Goal: Task Accomplishment & Management: Use online tool/utility

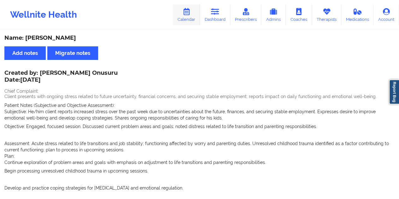
click at [193, 15] on link "Calendar" at bounding box center [186, 14] width 27 height 21
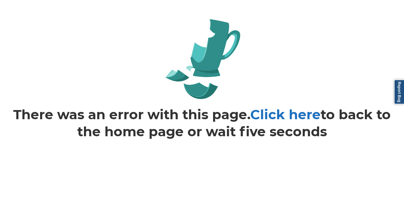
click at [294, 117] on link "Click here" at bounding box center [285, 114] width 70 height 16
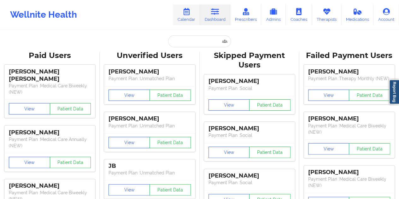
click at [188, 15] on icon at bounding box center [186, 11] width 8 height 7
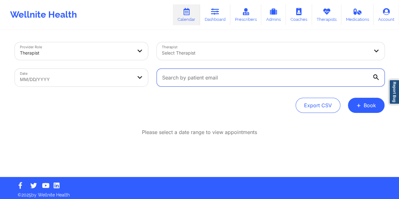
click at [202, 81] on input "text" at bounding box center [271, 78] width 228 height 18
paste input "[EMAIL_ADDRESS][DOMAIN_NAME]"
type input "[EMAIL_ADDRESS][DOMAIN_NAME]"
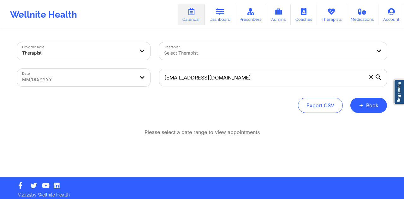
select select "2025-8"
select select "2025-9"
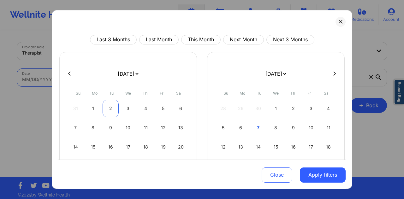
click at [107, 104] on div "2" at bounding box center [110, 109] width 16 height 18
select select "2025-8"
select select "2025-9"
click at [107, 104] on div "2" at bounding box center [110, 109] width 16 height 18
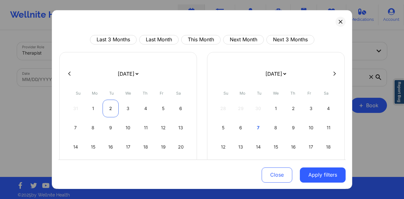
select select "2025-8"
select select "2025-9"
click at [111, 109] on div "2" at bounding box center [110, 109] width 16 height 18
select select "2025-8"
select select "2025-9"
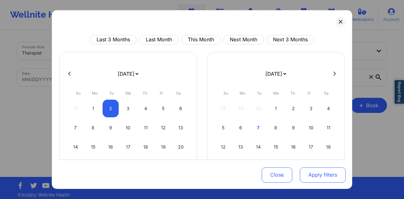
click at [316, 173] on button "Apply filters" at bounding box center [323, 174] width 46 height 15
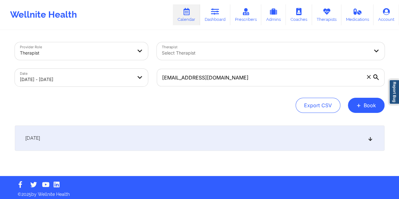
click at [180, 139] on div "[DATE]" at bounding box center [200, 138] width 370 height 25
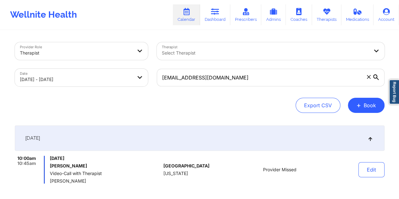
scroll to position [32, 0]
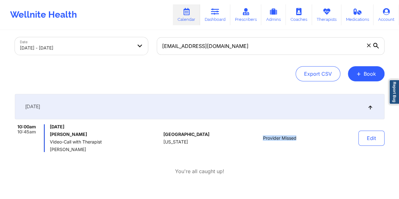
drag, startPoint x: 300, startPoint y: 138, endPoint x: 263, endPoint y: 139, distance: 36.6
click at [263, 139] on div "Provider Missed" at bounding box center [280, 138] width 88 height 28
copy span "Provider Missed"
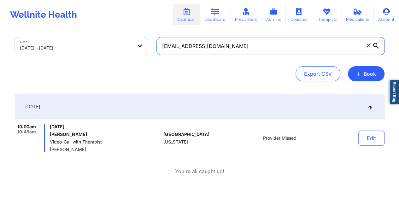
drag, startPoint x: 229, startPoint y: 44, endPoint x: 161, endPoint y: 46, distance: 68.4
click at [161, 46] on input "[EMAIL_ADDRESS][DOMAIN_NAME]" at bounding box center [271, 46] width 228 height 18
paste input "tamahrag@g"
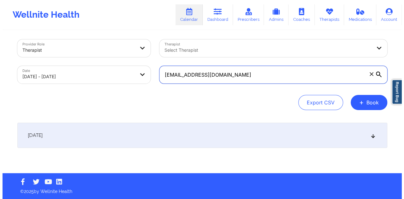
scroll to position [3, 0]
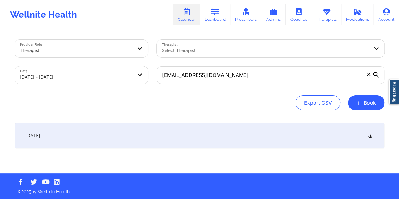
click at [376, 74] on icon at bounding box center [376, 75] width 6 height 6
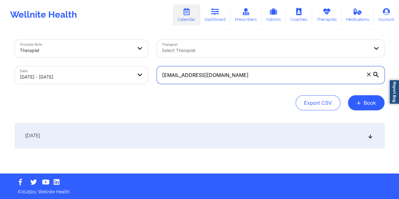
click at [376, 74] on input "[EMAIL_ADDRESS][DOMAIN_NAME]" at bounding box center [271, 75] width 228 height 18
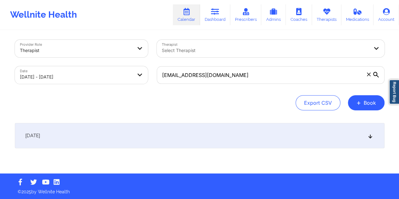
click at [162, 141] on div "[DATE]" at bounding box center [200, 135] width 370 height 25
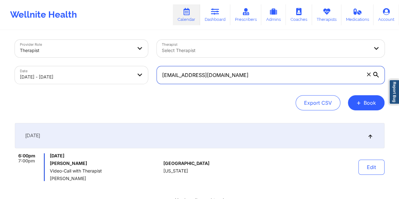
drag, startPoint x: 218, startPoint y: 76, endPoint x: 162, endPoint y: 76, distance: 56.1
click at [162, 76] on input "[EMAIL_ADDRESS][DOMAIN_NAME]" at bounding box center [271, 75] width 228 height 18
paste input "gotace127"
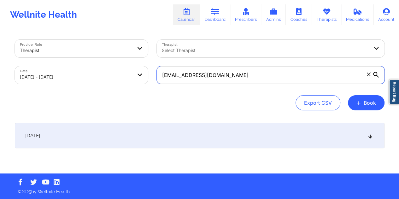
type input "[EMAIL_ADDRESS][DOMAIN_NAME]"
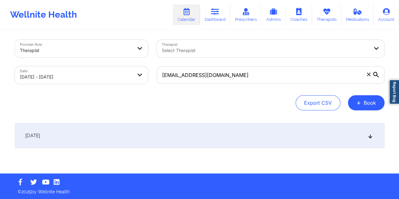
click at [107, 79] on body "Wellnite Health Calendar Dashboard Prescribers Admins Coaches Therapists Medica…" at bounding box center [199, 96] width 399 height 199
select select "2025-8"
select select "2025-9"
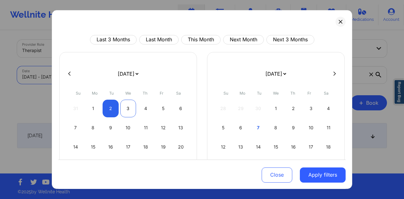
click at [126, 108] on div "3" at bounding box center [128, 109] width 16 height 18
select select "2025-8"
select select "2025-9"
select select "2025-8"
select select "2025-9"
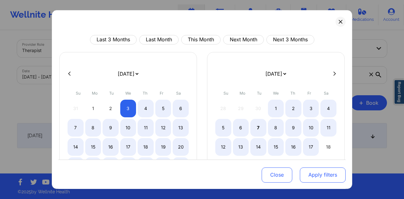
select select "2025-8"
select select "2025-9"
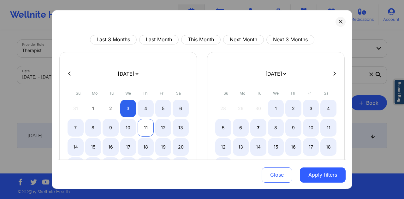
select select "2025-8"
select select "2025-9"
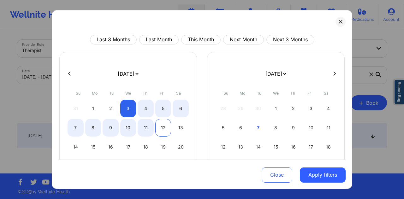
select select "2025-8"
select select "2025-9"
select select "2025-8"
select select "2025-9"
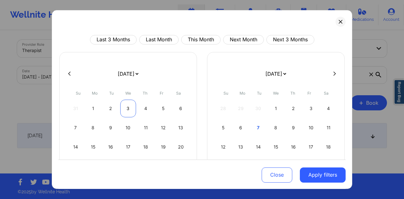
click at [126, 111] on div "3" at bounding box center [128, 109] width 16 height 18
select select "2025-8"
select select "2025-9"
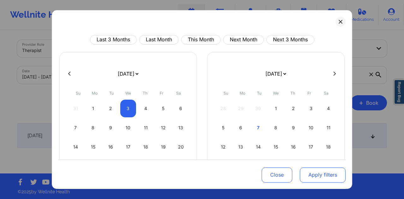
click at [316, 174] on button "Apply filters" at bounding box center [323, 174] width 46 height 15
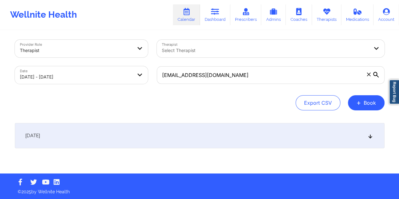
click at [132, 135] on div "[DATE]" at bounding box center [200, 135] width 370 height 25
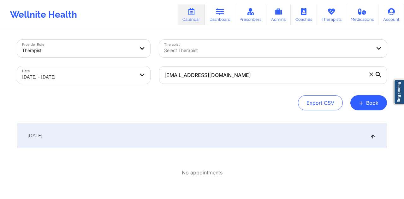
select select "2025-8"
select select "2025-9"
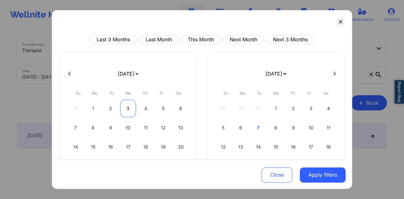
click at [124, 109] on div "3" at bounding box center [128, 109] width 16 height 18
select select "2025-8"
select select "2025-9"
select select "2025-8"
select select "2025-9"
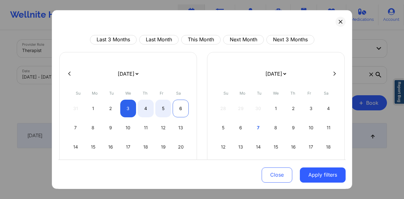
select select "2025-8"
select select "2025-9"
select select "2025-8"
select select "2025-9"
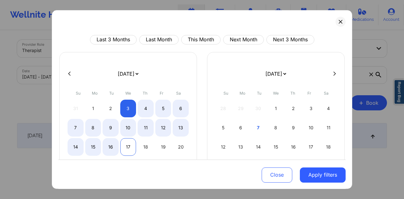
select select "2025-8"
select select "2025-9"
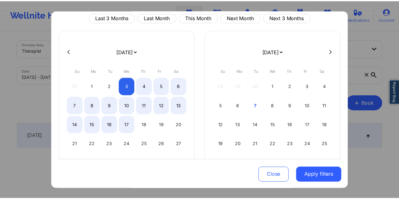
scroll to position [32, 0]
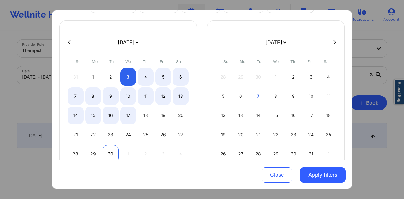
select select "2025-8"
select select "2025-9"
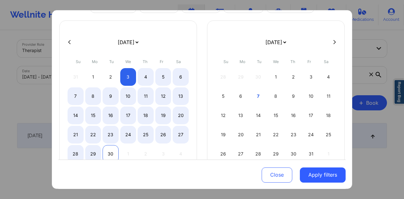
click at [112, 149] on div "30" at bounding box center [110, 154] width 16 height 18
select select "2025-8"
select select "2025-9"
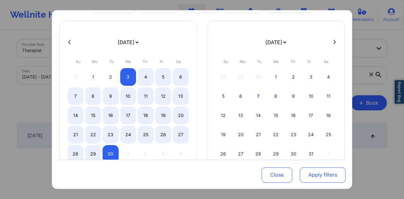
click at [325, 176] on button "Apply filters" at bounding box center [323, 174] width 46 height 15
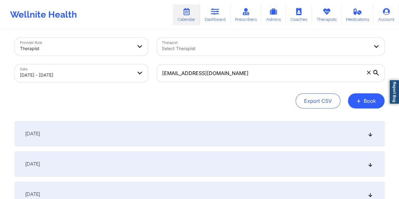
scroll to position [3, 0]
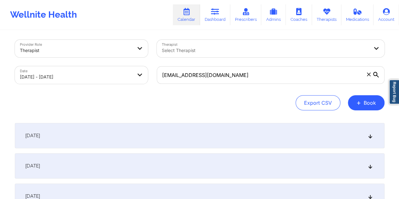
click at [197, 136] on div "[DATE]" at bounding box center [200, 135] width 370 height 25
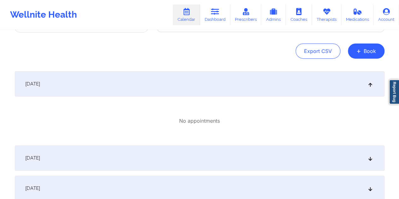
scroll to position [66, 0]
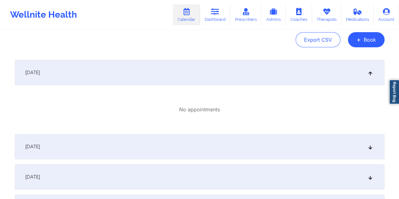
click at [188, 152] on div "[DATE]" at bounding box center [200, 146] width 370 height 25
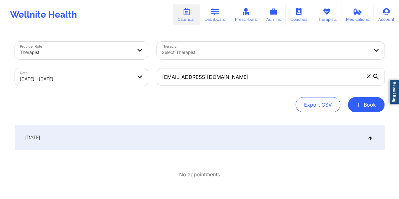
scroll to position [0, 0]
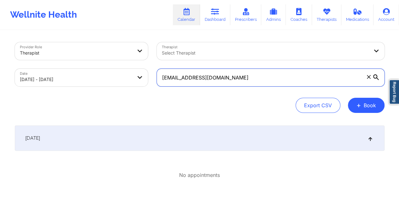
drag, startPoint x: 221, startPoint y: 77, endPoint x: 162, endPoint y: 78, distance: 59.3
click at [162, 78] on input "[EMAIL_ADDRESS][DOMAIN_NAME]" at bounding box center [271, 78] width 228 height 18
paste input "mheitman@ssclawfirm"
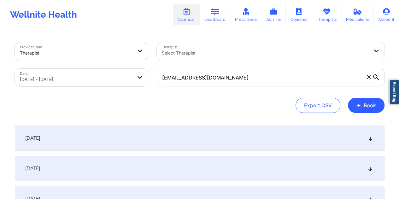
click at [178, 136] on div "[DATE]" at bounding box center [200, 138] width 370 height 25
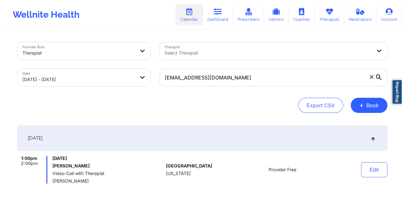
scroll to position [32, 0]
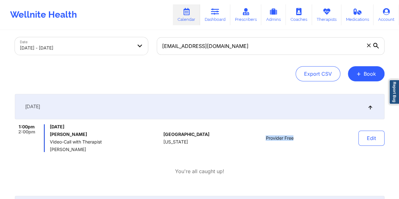
drag, startPoint x: 300, startPoint y: 136, endPoint x: 266, endPoint y: 137, distance: 33.7
click at [266, 137] on div "Provider Free" at bounding box center [280, 138] width 88 height 28
copy span "Provider Free"
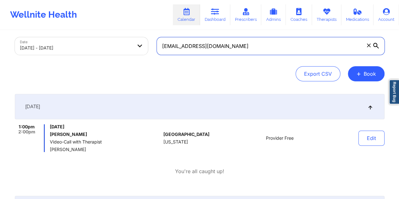
drag, startPoint x: 209, startPoint y: 48, endPoint x: 160, endPoint y: 47, distance: 48.6
click at [160, 47] on input "[EMAIL_ADDRESS][DOMAIN_NAME]" at bounding box center [271, 46] width 228 height 18
paste input "[EMAIL_ADDRESS]"
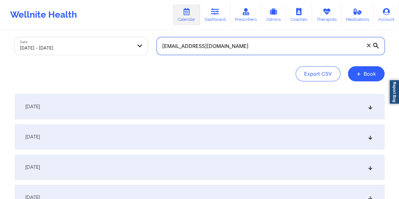
type input "[EMAIL_ADDRESS][DOMAIN_NAME]"
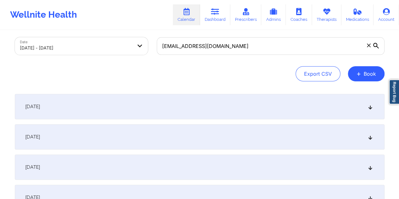
select select "2025-8"
select select "2025-9"
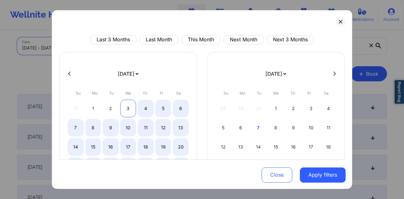
click at [131, 110] on div "3" at bounding box center [128, 109] width 16 height 18
select select "2025-8"
select select "2025-9"
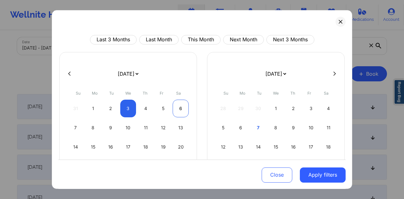
select select "2025-8"
select select "2025-9"
select select "2025-8"
select select "2025-9"
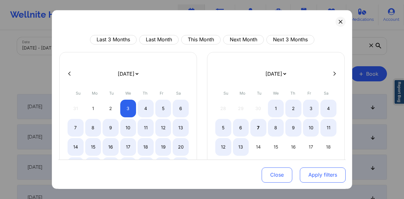
click at [322, 173] on button "Apply filters" at bounding box center [323, 174] width 46 height 15
select select "2025-8"
select select "2025-9"
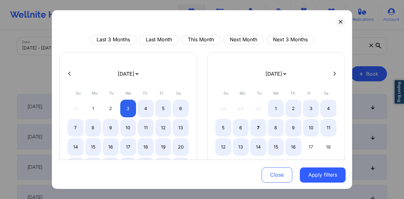
select select "2025-8"
select select "2025-9"
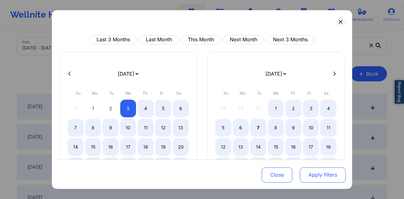
click at [320, 174] on button "Apply filters" at bounding box center [323, 174] width 46 height 15
select select "2025-8"
select select "2025-9"
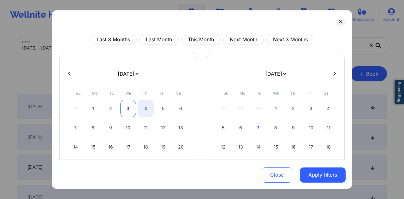
select select "2025-8"
select select "2025-9"
click at [128, 108] on div "3" at bounding box center [128, 109] width 16 height 18
select select "2025-8"
select select "2025-9"
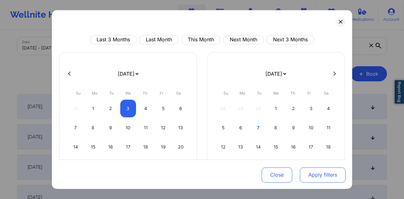
click at [315, 176] on button "Apply filters" at bounding box center [323, 174] width 46 height 15
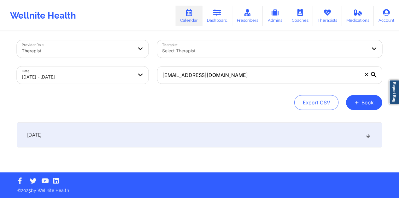
scroll to position [3, 0]
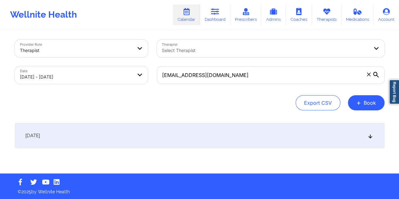
click at [194, 139] on div "[DATE]" at bounding box center [200, 135] width 370 height 25
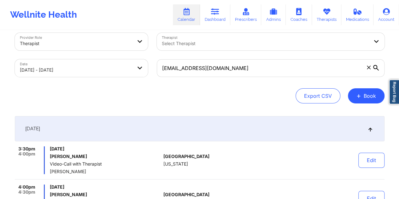
scroll to position [0, 0]
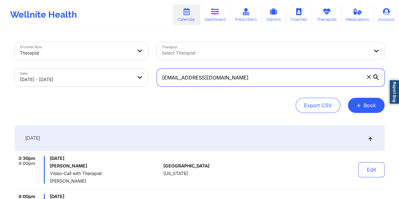
drag, startPoint x: 224, startPoint y: 78, endPoint x: 162, endPoint y: 80, distance: 62.2
click at [162, 80] on input "[EMAIL_ADDRESS][DOMAIN_NAME]" at bounding box center [271, 78] width 228 height 18
paste input "kalebpivetz"
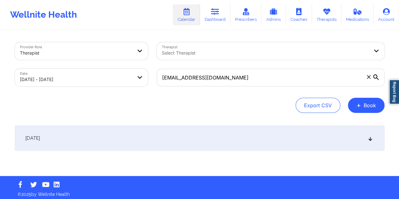
click at [128, 131] on div "[DATE]" at bounding box center [200, 138] width 370 height 25
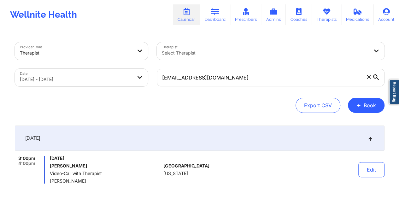
scroll to position [32, 0]
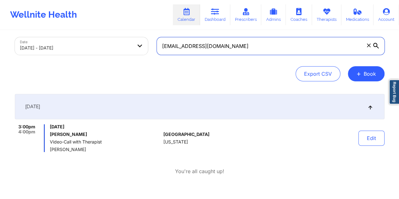
drag, startPoint x: 236, startPoint y: 48, endPoint x: 157, endPoint y: 47, distance: 79.5
click at [157, 47] on input "[EMAIL_ADDRESS][DOMAIN_NAME]" at bounding box center [271, 46] width 228 height 18
paste input "lene10"
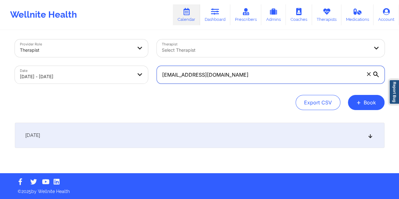
scroll to position [3, 0]
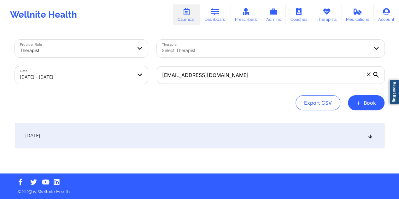
click at [188, 133] on div "[DATE]" at bounding box center [200, 135] width 370 height 25
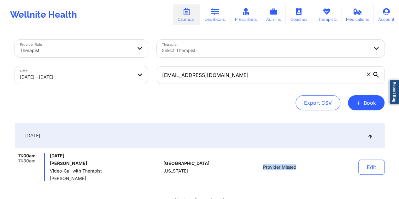
drag, startPoint x: 299, startPoint y: 166, endPoint x: 263, endPoint y: 166, distance: 35.9
click at [263, 166] on div "Provider Missed" at bounding box center [280, 167] width 88 height 28
copy span "Provider Missed"
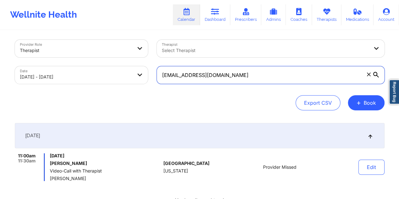
drag, startPoint x: 208, startPoint y: 76, endPoint x: 161, endPoint y: 76, distance: 46.7
click at [161, 76] on input "[EMAIL_ADDRESS][DOMAIN_NAME]" at bounding box center [271, 75] width 228 height 18
paste input "watsonsls"
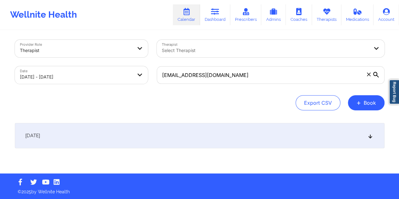
click at [142, 138] on div "[DATE]" at bounding box center [200, 135] width 370 height 25
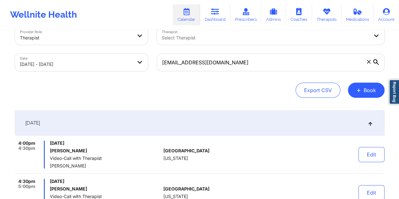
scroll to position [0, 0]
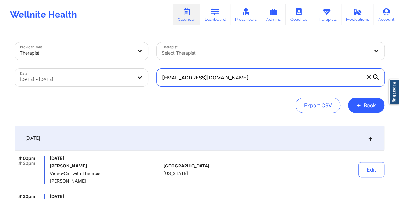
drag, startPoint x: 222, startPoint y: 80, endPoint x: 161, endPoint y: 79, distance: 60.6
click at [161, 79] on input "[EMAIL_ADDRESS][DOMAIN_NAME]" at bounding box center [271, 78] width 228 height 18
paste input "lormismaddie"
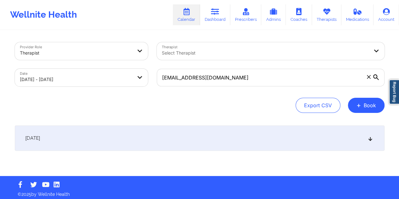
click at [188, 143] on div "[DATE]" at bounding box center [200, 138] width 370 height 25
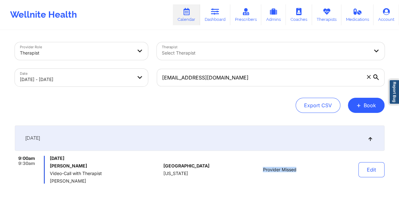
drag, startPoint x: 299, startPoint y: 171, endPoint x: 262, endPoint y: 171, distance: 36.6
click at [262, 171] on div "Provider Missed" at bounding box center [280, 170] width 88 height 28
copy span "Provider Missed"
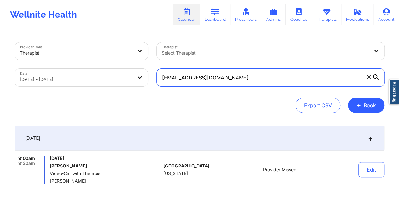
drag, startPoint x: 223, startPoint y: 78, endPoint x: 158, endPoint y: 77, distance: 64.7
click at [158, 77] on input "[EMAIL_ADDRESS][DOMAIN_NAME]" at bounding box center [271, 78] width 228 height 18
paste input "colieamiller"
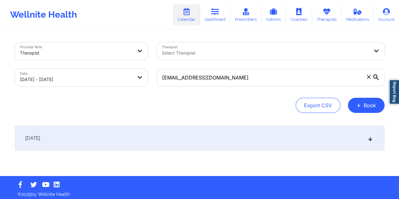
click at [195, 135] on div "[DATE]" at bounding box center [200, 138] width 370 height 25
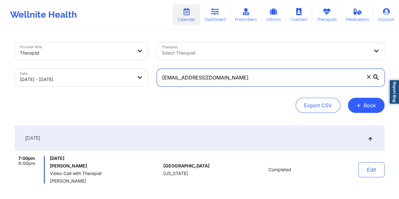
drag, startPoint x: 227, startPoint y: 82, endPoint x: 162, endPoint y: 81, distance: 65.3
click at [162, 81] on input "[EMAIL_ADDRESS][DOMAIN_NAME]" at bounding box center [271, 78] width 228 height 18
paste input "navaj79"
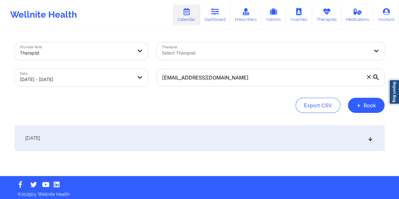
click at [191, 138] on div "[DATE]" at bounding box center [200, 138] width 370 height 25
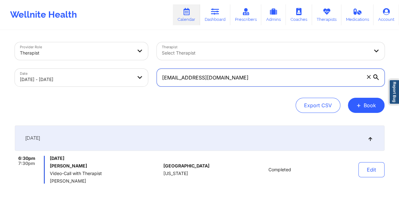
drag, startPoint x: 218, startPoint y: 81, endPoint x: 157, endPoint y: 78, distance: 61.0
click at [157, 78] on input "[EMAIL_ADDRESS][DOMAIN_NAME]" at bounding box center [271, 78] width 228 height 18
paste input "[PERSON_NAME].[PERSON_NAME]"
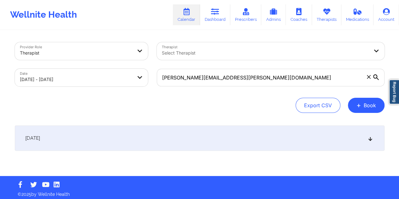
click at [197, 136] on div "[DATE]" at bounding box center [200, 138] width 370 height 25
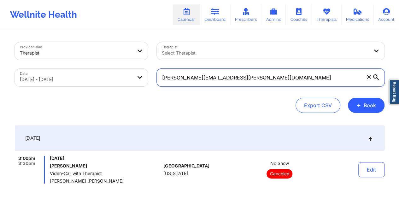
drag, startPoint x: 244, startPoint y: 73, endPoint x: 163, endPoint y: 77, distance: 81.8
click at [163, 77] on input "[PERSON_NAME][EMAIL_ADDRESS][PERSON_NAME][DOMAIN_NAME]" at bounding box center [271, 78] width 228 height 18
paste input "[EMAIL_ADDRESS][DOMAIN_NAME]"
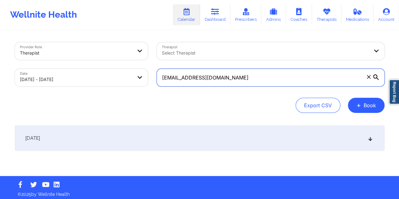
type input "[EMAIL_ADDRESS][DOMAIN_NAME]"
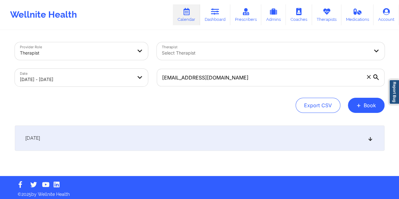
click at [186, 139] on div "[DATE]" at bounding box center [200, 138] width 370 height 25
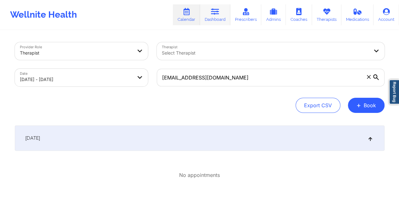
click at [214, 21] on link "Dashboard" at bounding box center [215, 14] width 30 height 21
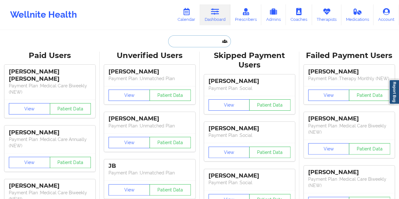
click at [197, 39] on input "text" at bounding box center [199, 41] width 62 height 12
paste input "[EMAIL_ADDRESS][DOMAIN_NAME]"
type input "[EMAIL_ADDRESS][DOMAIN_NAME]"
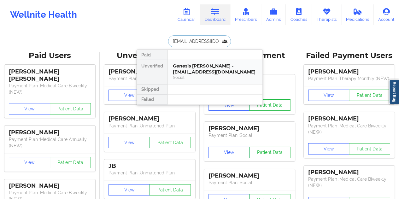
click at [200, 70] on div "Genesis [PERSON_NAME] - [EMAIL_ADDRESS][DOMAIN_NAME]" at bounding box center [215, 69] width 85 height 12
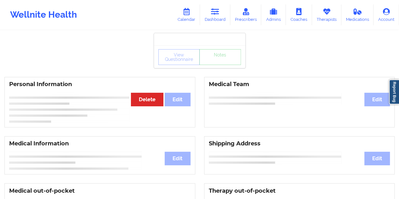
click at [217, 60] on div "View Questionnaire Notes" at bounding box center [199, 57] width 83 height 16
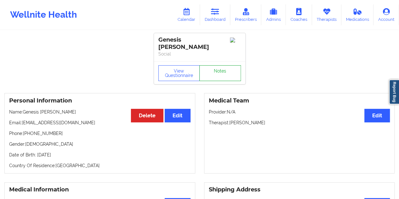
click at [217, 65] on link "Notes" at bounding box center [220, 73] width 42 height 16
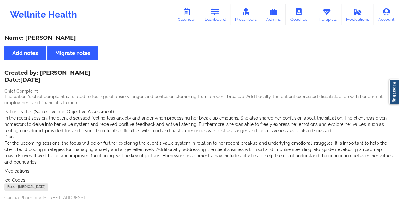
click at [63, 39] on div "Name: [PERSON_NAME]" at bounding box center [199, 37] width 390 height 7
copy div "[PERSON_NAME]"
drag, startPoint x: 209, startPoint y: 9, endPoint x: 210, endPoint y: 13, distance: 4.6
click at [209, 9] on link "Dashboard" at bounding box center [215, 14] width 30 height 21
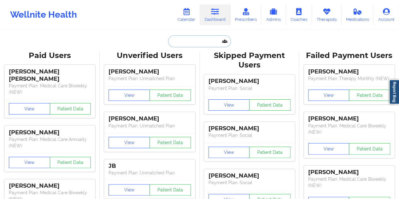
click at [186, 40] on input "text" at bounding box center [199, 41] width 62 height 12
paste input "[EMAIL_ADDRESS][DOMAIN_NAME]"
type input "[EMAIL_ADDRESS][DOMAIN_NAME]"
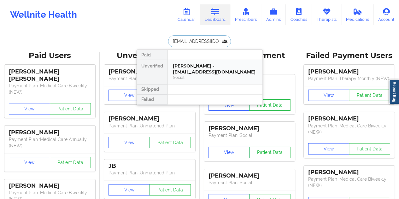
click at [198, 77] on div "[PERSON_NAME] - [EMAIL_ADDRESS][DOMAIN_NAME] Social" at bounding box center [215, 72] width 95 height 24
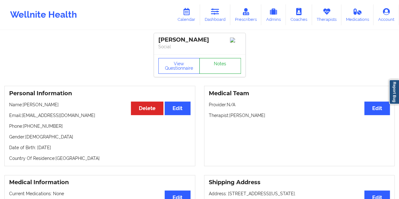
click at [226, 69] on link "Notes" at bounding box center [220, 66] width 42 height 16
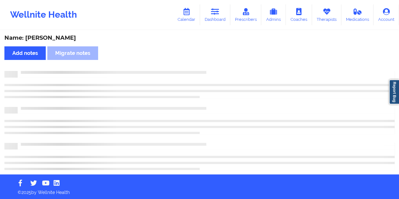
click at [55, 38] on div "Name: [PERSON_NAME]" at bounding box center [199, 37] width 390 height 7
click at [56, 38] on div "Name: [PERSON_NAME]" at bounding box center [199, 37] width 390 height 7
copy div "Ashland"
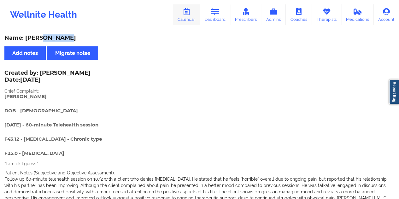
click at [189, 14] on icon at bounding box center [186, 11] width 8 height 7
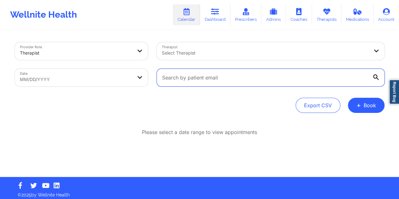
click at [213, 83] on input "text" at bounding box center [271, 78] width 228 height 18
paste input "[EMAIL_ADDRESS][DOMAIN_NAME]"
type input "[EMAIL_ADDRESS][DOMAIN_NAME]"
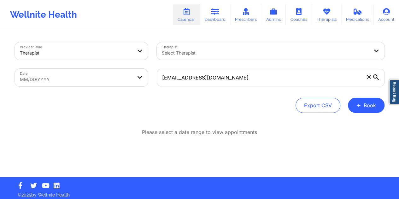
click at [140, 81] on body "Wellnite Health Calendar Dashboard Prescribers Admins Coaches Therapists Medica…" at bounding box center [199, 99] width 399 height 199
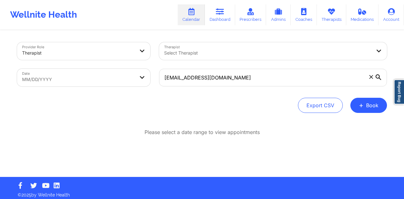
select select "2025-8"
select select "2025-9"
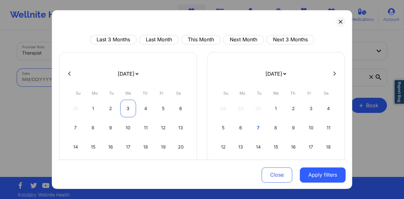
click at [127, 109] on div "3" at bounding box center [128, 109] width 16 height 18
select select "2025-8"
select select "2025-9"
click at [126, 108] on div "3" at bounding box center [128, 109] width 16 height 18
select select "2025-8"
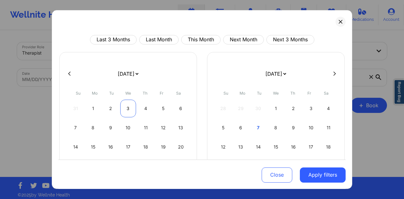
select select "2025-9"
click at [128, 110] on div "3" at bounding box center [128, 109] width 16 height 18
select select "2025-8"
select select "2025-9"
select select "2025-8"
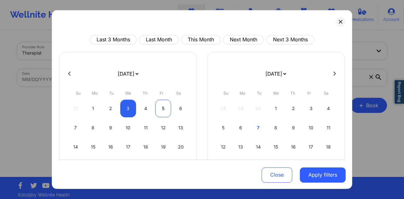
select select "2025-9"
select select "2025-8"
select select "2025-9"
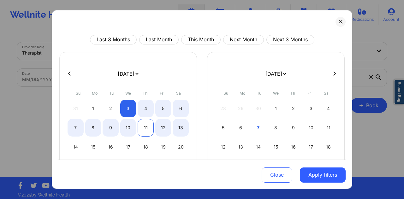
select select "2025-8"
select select "2025-9"
select select "2025-8"
select select "2025-9"
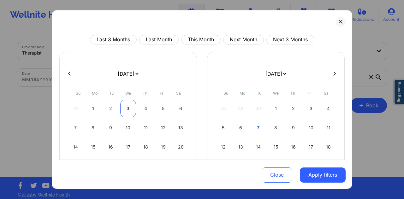
click at [129, 113] on div "3" at bounding box center [128, 109] width 16 height 18
select select "2025-8"
select select "2025-9"
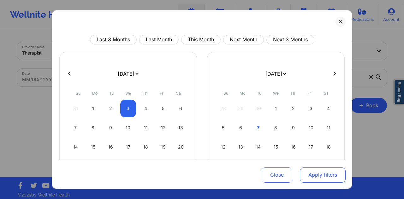
click at [324, 175] on button "Apply filters" at bounding box center [323, 174] width 46 height 15
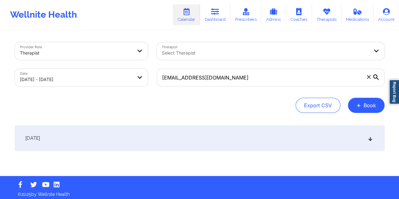
click at [172, 138] on div "[DATE]" at bounding box center [200, 138] width 370 height 25
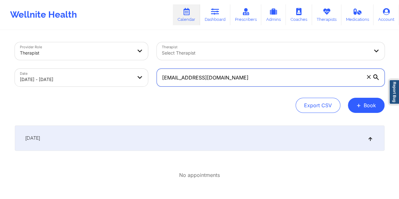
drag, startPoint x: 248, startPoint y: 82, endPoint x: 161, endPoint y: 82, distance: 86.4
click at [161, 82] on input "[EMAIL_ADDRESS][DOMAIN_NAME]" at bounding box center [271, 78] width 228 height 18
paste input "[PERSON_NAME].[PERSON_NAME]@akzonobe"
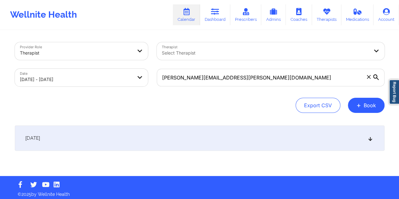
click at [189, 136] on div "[DATE]" at bounding box center [200, 138] width 370 height 25
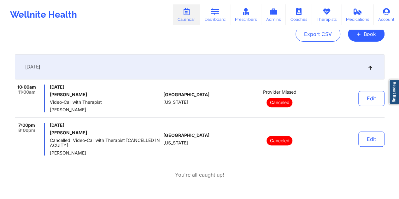
scroll to position [23, 0]
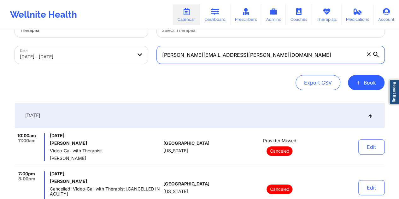
drag, startPoint x: 248, startPoint y: 54, endPoint x: 160, endPoint y: 56, distance: 87.7
click at [160, 56] on input "[PERSON_NAME][EMAIL_ADDRESS][PERSON_NAME][DOMAIN_NAME]" at bounding box center [271, 55] width 228 height 18
paste input "[EMAIL_ADDRESS][DOMAIN_NAME]"
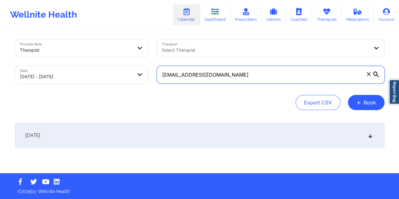
scroll to position [3, 0]
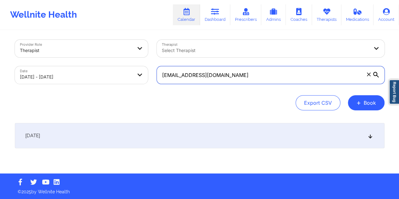
type input "[EMAIL_ADDRESS][DOMAIN_NAME]"
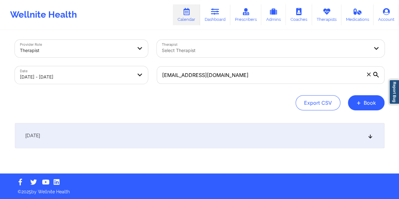
click at [196, 133] on div "[DATE]" at bounding box center [200, 135] width 370 height 25
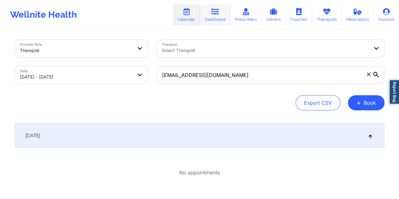
click at [223, 16] on link "Dashboard" at bounding box center [215, 14] width 30 height 21
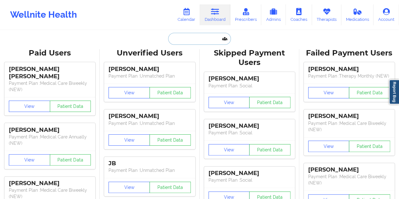
click at [198, 39] on input "text" at bounding box center [199, 39] width 62 height 12
paste input "[EMAIL_ADDRESS][DOMAIN_NAME]"
type input "[EMAIL_ADDRESS][DOMAIN_NAME]"
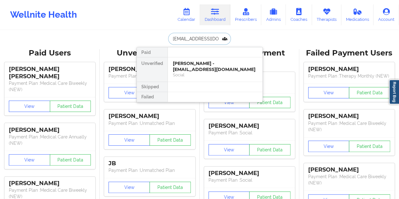
scroll to position [0, 3]
click at [199, 66] on div "[PERSON_NAME] - [EMAIL_ADDRESS][DOMAIN_NAME]" at bounding box center [215, 67] width 85 height 12
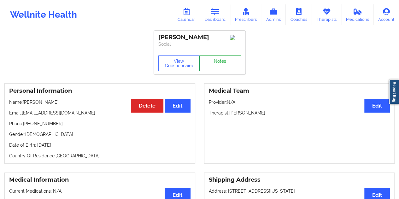
click at [215, 65] on link "Notes" at bounding box center [220, 63] width 42 height 16
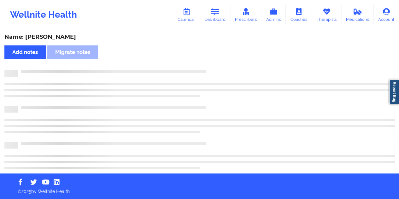
scroll to position [1, 0]
click at [57, 37] on div "Name: [PERSON_NAME]" at bounding box center [199, 36] width 390 height 7
copy div "French"
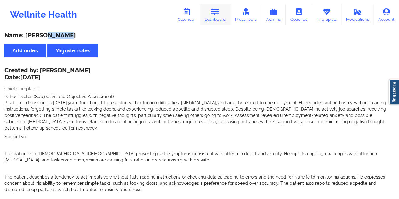
click at [218, 18] on link "Dashboard" at bounding box center [215, 14] width 30 height 21
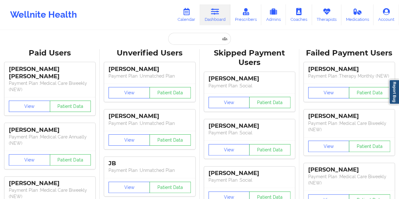
click at [191, 41] on input "text" at bounding box center [199, 39] width 62 height 12
paste input "[EMAIL_ADDRESS][DOMAIN_NAME]"
type input "[EMAIL_ADDRESS][DOMAIN_NAME]"
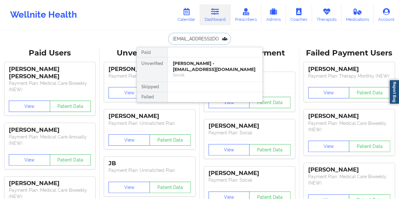
scroll to position [0, 6]
click at [204, 73] on div "Social" at bounding box center [215, 74] width 85 height 5
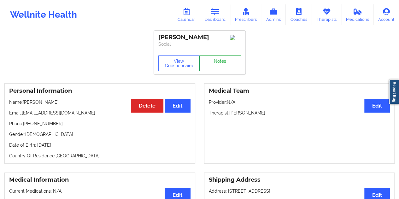
click at [221, 64] on link "Notes" at bounding box center [220, 63] width 42 height 16
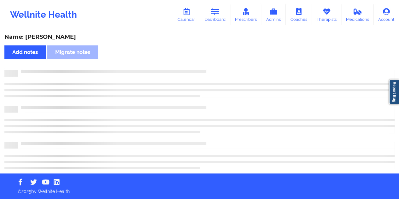
scroll to position [1, 0]
click at [63, 38] on div "Name: [PERSON_NAME]" at bounding box center [199, 36] width 390 height 7
copy div "[PERSON_NAME]"
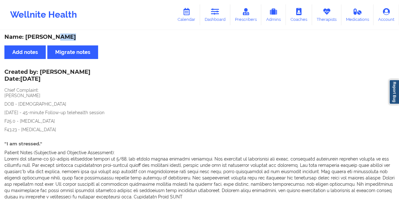
scroll to position [3, 0]
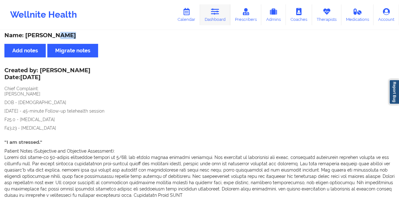
click at [217, 16] on link "Dashboard" at bounding box center [215, 14] width 30 height 21
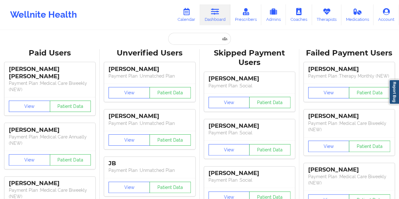
click at [197, 42] on input "text" at bounding box center [199, 39] width 62 height 12
paste input "[EMAIL_ADDRESS][DOMAIN_NAME]"
type input "[EMAIL_ADDRESS][DOMAIN_NAME]"
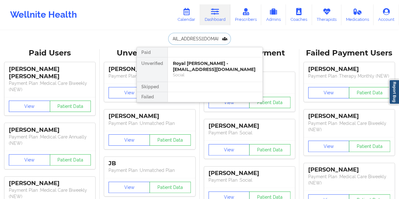
click at [214, 67] on div "Royal [PERSON_NAME] - [EMAIL_ADDRESS][DOMAIN_NAME]" at bounding box center [215, 67] width 85 height 12
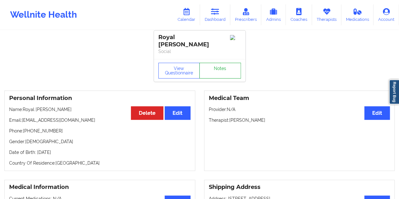
click at [223, 63] on link "Notes" at bounding box center [220, 71] width 42 height 16
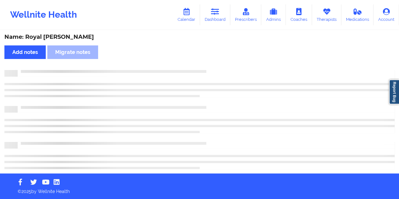
click at [58, 37] on div "Name: Royal [PERSON_NAME]" at bounding box center [199, 36] width 390 height 7
copy div "[PERSON_NAME]"
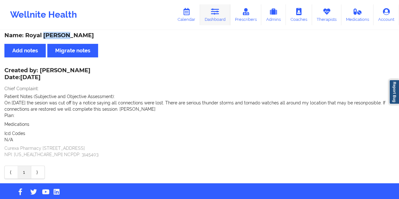
click at [214, 18] on link "Dashboard" at bounding box center [215, 14] width 30 height 21
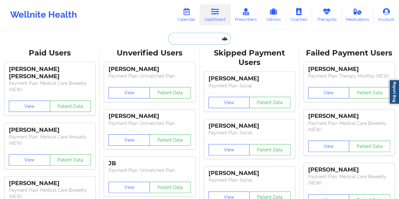
click at [197, 40] on input "text" at bounding box center [199, 39] width 62 height 12
paste input "[EMAIL_ADDRESS][DOMAIN_NAME]"
type input "[EMAIL_ADDRESS][DOMAIN_NAME]"
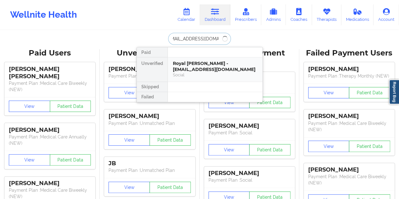
click at [204, 68] on div "Royal [PERSON_NAME] - [EMAIL_ADDRESS][DOMAIN_NAME]" at bounding box center [215, 67] width 85 height 12
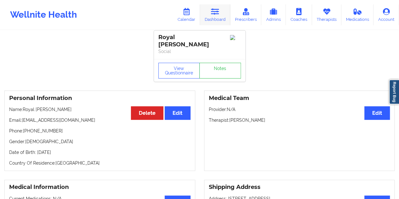
click at [213, 11] on icon at bounding box center [215, 11] width 8 height 7
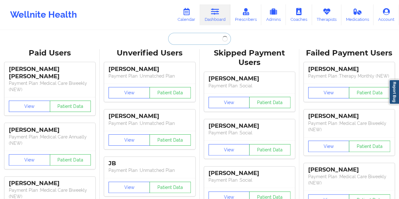
click at [186, 40] on input "text" at bounding box center [199, 39] width 62 height 12
paste input "[EMAIL_ADDRESS][DOMAIN_NAME]"
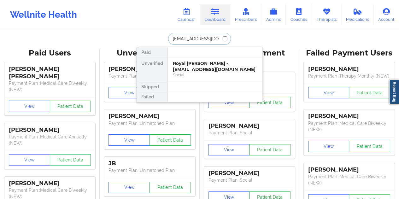
type input "[EMAIL_ADDRESS][DOMAIN_NAME]"
click at [212, 61] on div "[PERSON_NAME] - [EMAIL_ADDRESS][DOMAIN_NAME]" at bounding box center [215, 67] width 85 height 12
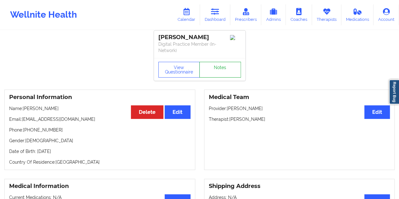
click at [219, 68] on link "Notes" at bounding box center [220, 70] width 42 height 16
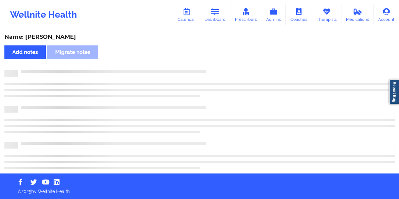
scroll to position [1, 0]
click at [66, 39] on div "Name: [PERSON_NAME]" at bounding box center [199, 36] width 390 height 7
copy div "[PERSON_NAME]"
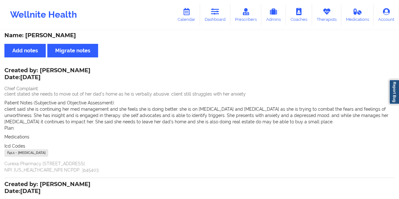
click at [215, 14] on icon at bounding box center [215, 11] width 8 height 7
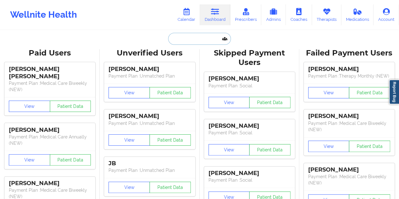
click at [192, 41] on input "text" at bounding box center [199, 39] width 62 height 12
paste input "[EMAIL_ADDRESS][DOMAIN_NAME]"
type input "[EMAIL_ADDRESS][DOMAIN_NAME]"
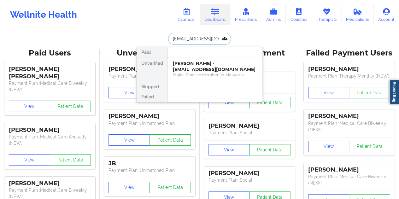
scroll to position [0, 6]
click at [209, 68] on div "[PERSON_NAME] - [EMAIL_ADDRESS][DOMAIN_NAME]" at bounding box center [215, 67] width 85 height 12
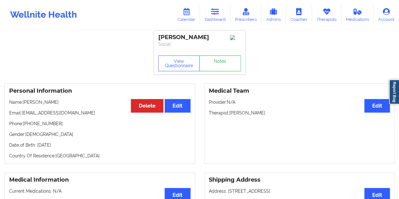
click at [222, 65] on link "Notes" at bounding box center [220, 63] width 42 height 16
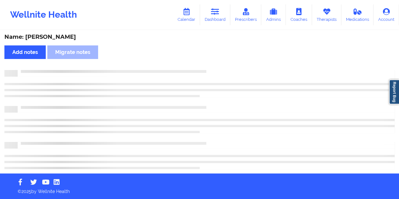
scroll to position [1, 0]
click at [58, 36] on div "Name: [PERSON_NAME]" at bounding box center [199, 36] width 390 height 7
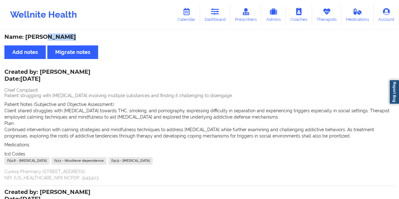
scroll to position [3, 0]
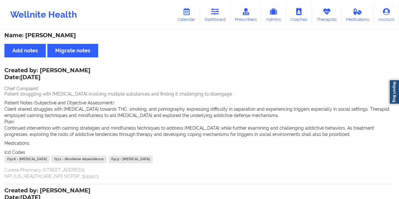
click at [184, 42] on div "Name: [PERSON_NAME] Add notes Migrate notes Created by: [PERSON_NAME] Date: [DA…" at bounding box center [199, 176] width 399 height 297
click at [221, 17] on link "Dashboard" at bounding box center [215, 14] width 30 height 21
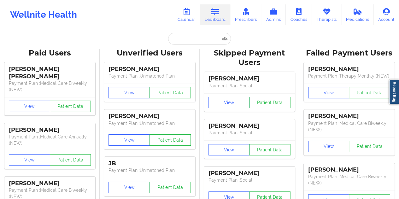
click at [190, 40] on input "text" at bounding box center [199, 39] width 62 height 12
paste input "[EMAIL_ADDRESS][DOMAIN_NAME]"
type input "[EMAIL_ADDRESS][DOMAIN_NAME]"
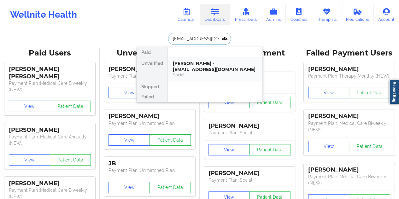
click at [208, 66] on div "[PERSON_NAME] - [EMAIL_ADDRESS][DOMAIN_NAME]" at bounding box center [215, 67] width 85 height 12
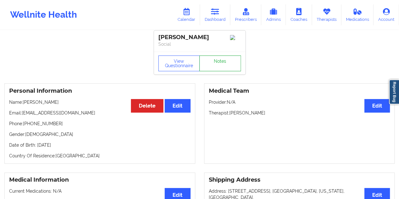
click at [219, 61] on link "Notes" at bounding box center [220, 63] width 42 height 16
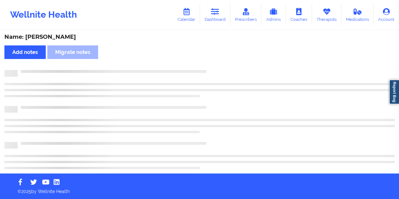
scroll to position [1, 0]
drag, startPoint x: 59, startPoint y: 42, endPoint x: 61, endPoint y: 39, distance: 3.4
click at [59, 41] on div "Name: [PERSON_NAME] Add notes Migrate notes" at bounding box center [199, 101] width 399 height 143
click at [62, 38] on div "Name: [PERSON_NAME]" at bounding box center [199, 36] width 390 height 7
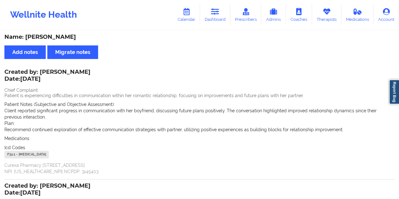
scroll to position [3, 0]
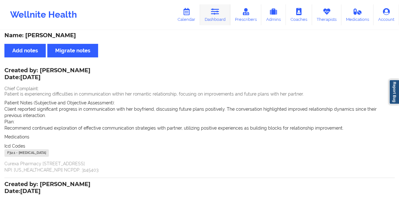
click at [213, 20] on link "Dashboard" at bounding box center [215, 14] width 30 height 21
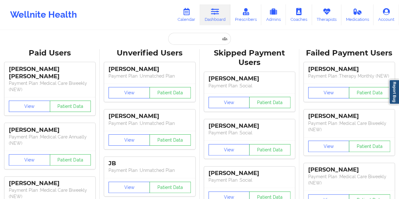
click at [180, 40] on input "text" at bounding box center [199, 39] width 62 height 12
paste input "[EMAIL_ADDRESS][DOMAIN_NAME]"
type input "[EMAIL_ADDRESS][DOMAIN_NAME]"
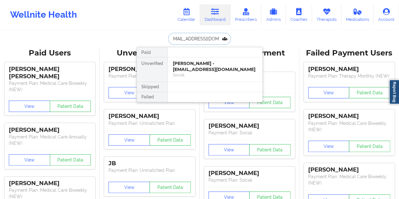
click at [202, 73] on div "Social" at bounding box center [215, 74] width 85 height 5
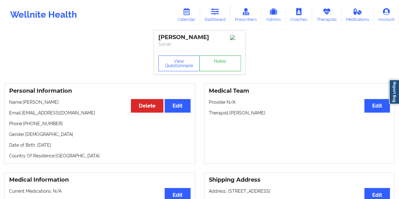
click at [221, 63] on link "Notes" at bounding box center [220, 63] width 42 height 16
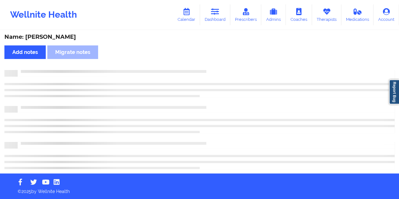
scroll to position [1, 0]
click at [76, 36] on div "Name: [PERSON_NAME]" at bounding box center [199, 36] width 390 height 7
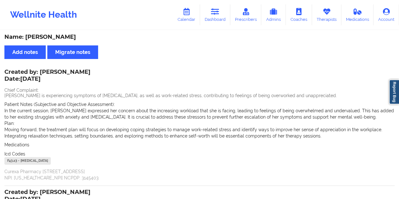
scroll to position [3, 0]
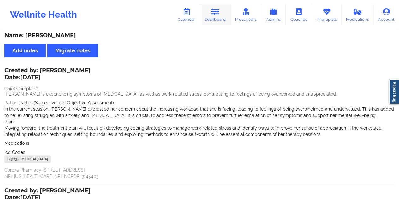
click at [215, 20] on link "Dashboard" at bounding box center [215, 14] width 30 height 21
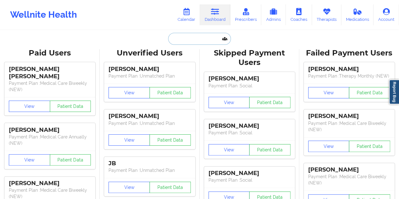
click at [183, 41] on input "text" at bounding box center [199, 39] width 62 height 12
paste input "[EMAIL_ADDRESS][DOMAIN_NAME]"
type input "[EMAIL_ADDRESS][DOMAIN_NAME]"
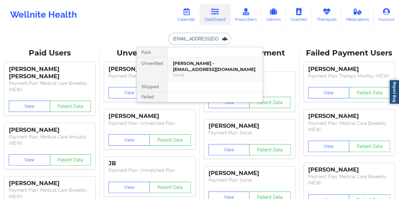
click at [216, 67] on div "[PERSON_NAME] - [EMAIL_ADDRESS][DOMAIN_NAME]" at bounding box center [215, 67] width 85 height 12
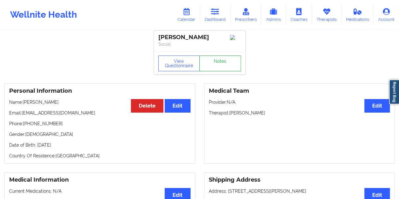
click at [220, 61] on link "Notes" at bounding box center [220, 63] width 42 height 16
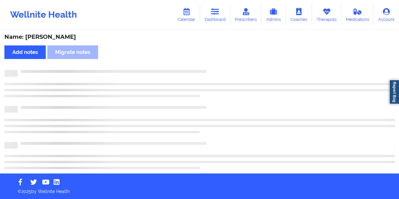
click at [60, 37] on div "Name: [PERSON_NAME]" at bounding box center [199, 36] width 390 height 7
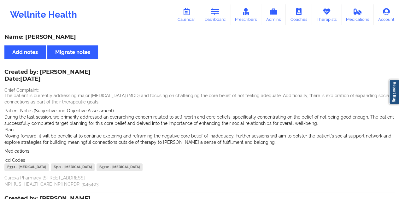
scroll to position [3, 0]
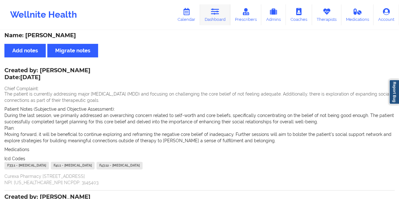
drag, startPoint x: 220, startPoint y: 19, endPoint x: 218, endPoint y: 25, distance: 6.4
click at [220, 20] on link "Dashboard" at bounding box center [215, 14] width 30 height 21
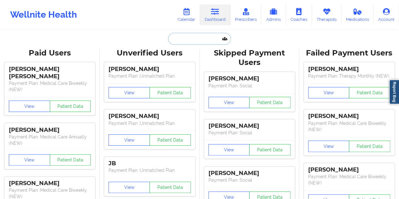
click at [191, 44] on input "text" at bounding box center [199, 39] width 62 height 12
paste input "[EMAIL_ADDRESS][DOMAIN_NAME]"
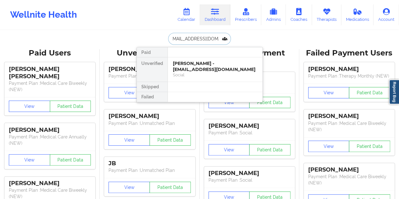
type input "[EMAIL_ADDRESS][DOMAIN_NAME]"
click at [193, 68] on div "[PERSON_NAME] E Page - [EMAIL_ADDRESS][DOMAIN_NAME]" at bounding box center [215, 67] width 85 height 12
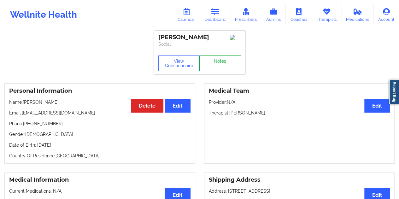
click at [223, 63] on link "Notes" at bounding box center [220, 63] width 42 height 16
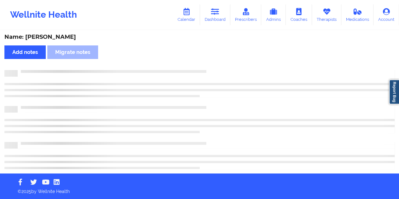
scroll to position [1, 0]
click at [59, 38] on div "Name: [PERSON_NAME]" at bounding box center [199, 36] width 390 height 7
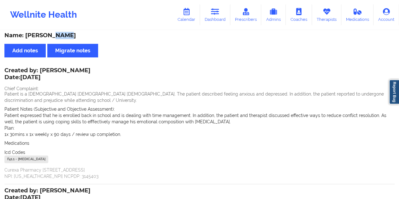
drag, startPoint x: 219, startPoint y: 24, endPoint x: 221, endPoint y: 27, distance: 4.0
click at [219, 24] on link "Dashboard" at bounding box center [215, 14] width 30 height 21
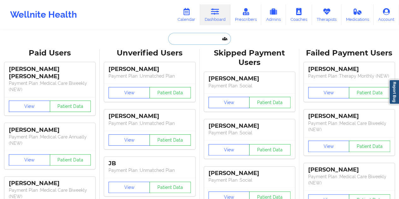
click at [198, 37] on input "text" at bounding box center [199, 39] width 62 height 12
paste input "[PERSON_NAME][EMAIL_ADDRESS][PERSON_NAME][DOMAIN_NAME]"
type input "[PERSON_NAME][EMAIL_ADDRESS][PERSON_NAME][DOMAIN_NAME]"
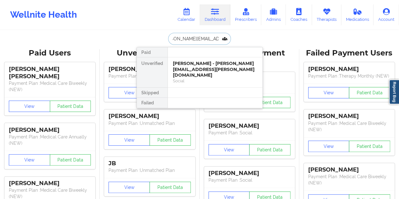
click at [199, 69] on div "[PERSON_NAME] - [PERSON_NAME][EMAIL_ADDRESS][PERSON_NAME][DOMAIN_NAME]" at bounding box center [215, 70] width 85 height 18
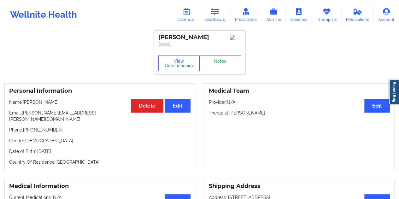
click at [223, 64] on link "Notes" at bounding box center [220, 63] width 42 height 16
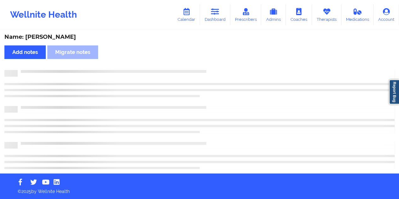
click at [72, 36] on div "Name: [PERSON_NAME]" at bounding box center [199, 36] width 390 height 7
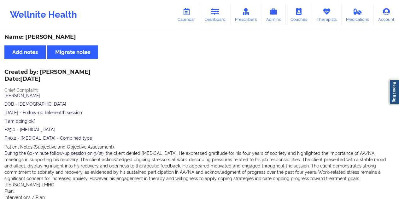
scroll to position [3, 0]
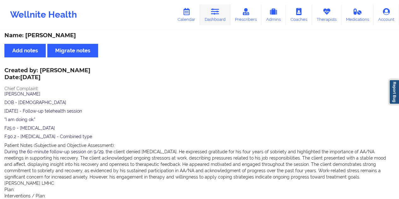
click at [219, 17] on link "Dashboard" at bounding box center [215, 14] width 30 height 21
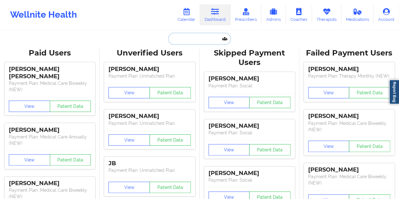
click at [197, 40] on input "text" at bounding box center [199, 39] width 62 height 12
paste input "[PERSON_NAME][DOMAIN_NAME][EMAIL_ADDRESS][DOMAIN_NAME]"
type input "[PERSON_NAME][DOMAIN_NAME][EMAIL_ADDRESS][DOMAIN_NAME]"
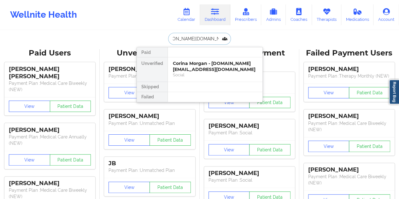
click at [205, 75] on div "Social" at bounding box center [215, 74] width 85 height 5
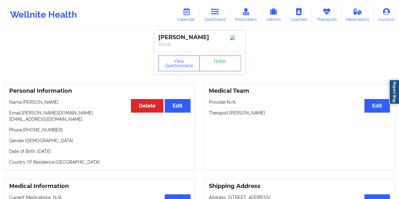
click at [224, 63] on link "Notes" at bounding box center [220, 63] width 42 height 16
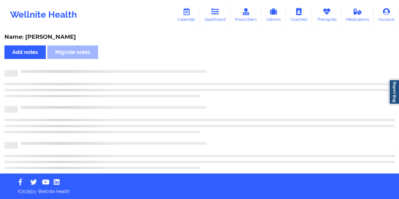
click at [63, 34] on div "Name: [PERSON_NAME]" at bounding box center [199, 36] width 390 height 7
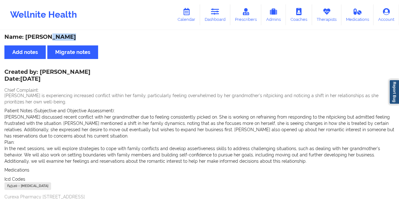
scroll to position [3, 0]
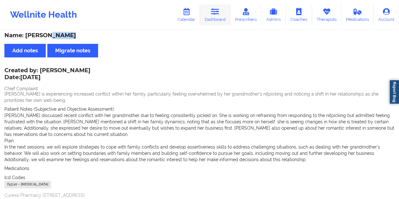
click at [218, 21] on link "Dashboard" at bounding box center [215, 14] width 30 height 21
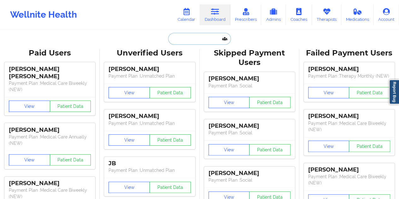
drag, startPoint x: 216, startPoint y: 28, endPoint x: 196, endPoint y: 38, distance: 22.0
click at [197, 38] on input "text" at bounding box center [199, 39] width 62 height 12
paste input "[PERSON_NAME][EMAIL_ADDRESS][PERSON_NAME][DOMAIN_NAME]"
type input "[PERSON_NAME][EMAIL_ADDRESS][PERSON_NAME][DOMAIN_NAME]"
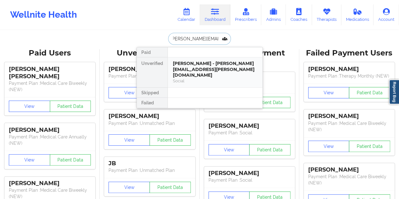
click at [206, 69] on div "[PERSON_NAME] - [PERSON_NAME][EMAIL_ADDRESS][PERSON_NAME][DOMAIN_NAME]" at bounding box center [215, 70] width 85 height 18
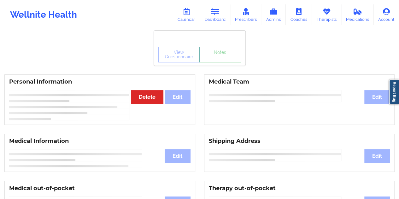
click at [221, 62] on link "Notes" at bounding box center [220, 55] width 42 height 16
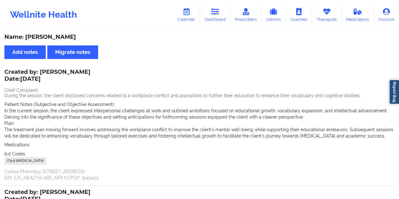
scroll to position [3, 0]
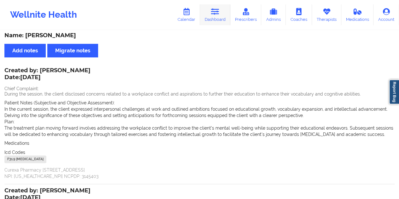
click at [214, 16] on link "Dashboard" at bounding box center [215, 14] width 30 height 21
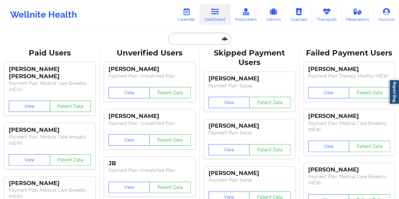
click at [199, 39] on input "text" at bounding box center [199, 39] width 62 height 12
paste input "[EMAIL_ADDRESS][DOMAIN_NAME]"
type input "[EMAIL_ADDRESS][DOMAIN_NAME]"
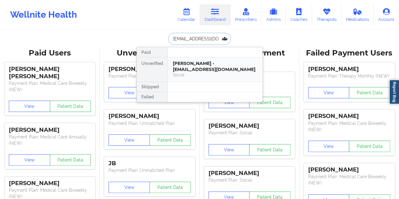
click at [212, 72] on div "Social" at bounding box center [215, 74] width 85 height 5
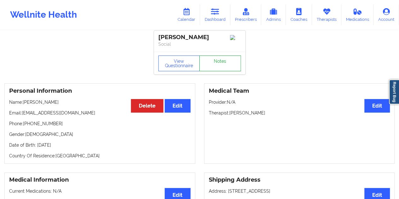
click at [221, 66] on link "Notes" at bounding box center [220, 63] width 42 height 16
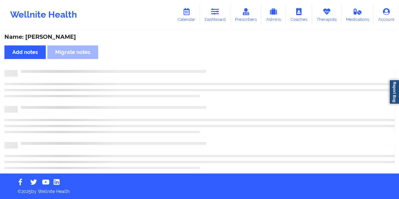
scroll to position [1, 0]
click at [46, 36] on div "Name: [PERSON_NAME]" at bounding box center [199, 36] width 390 height 7
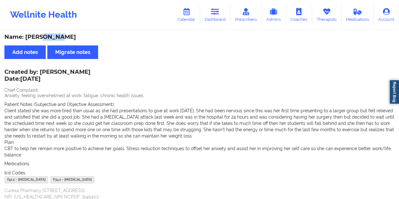
scroll to position [3, 0]
